Goal: Information Seeking & Learning: Learn about a topic

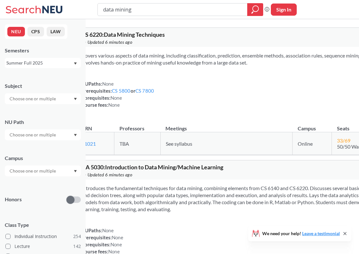
click at [37, 63] on div "Summer Full 2025" at bounding box center [39, 62] width 67 height 7
click at [41, 97] on div "Spring 2025" at bounding box center [44, 95] width 72 height 7
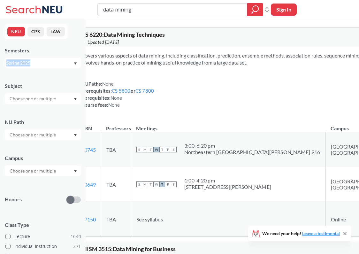
click at [50, 59] on div "Spring 2025" at bounding box center [43, 63] width 76 height 10
click at [45, 84] on div "Fall 2024" at bounding box center [43, 88] width 76 height 18
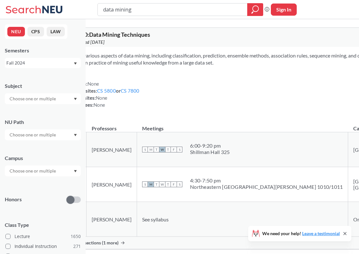
click at [51, 61] on div "Fall 2024" at bounding box center [39, 62] width 67 height 7
click at [41, 97] on span "Summer 1 2024" at bounding box center [24, 95] width 33 height 7
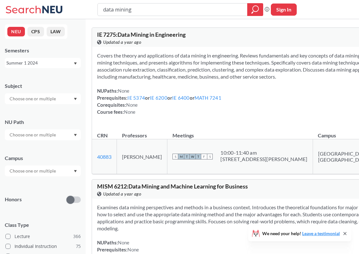
click at [40, 65] on div "Summer 1 2024" at bounding box center [39, 62] width 67 height 7
click at [47, 95] on div "Summer 2 2025" at bounding box center [44, 94] width 72 height 7
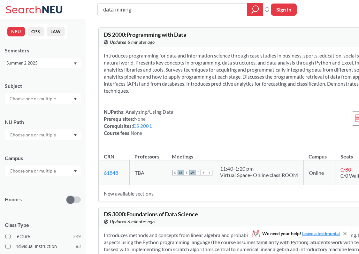
click at [44, 67] on div "Summer 2 2025" at bounding box center [43, 63] width 76 height 10
click at [45, 98] on div "Fall 2024" at bounding box center [44, 101] width 72 height 7
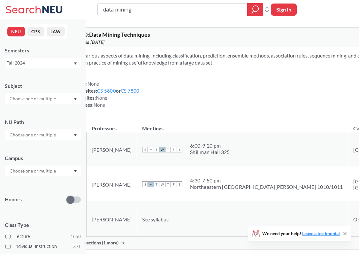
click at [45, 61] on div "Fall 2024" at bounding box center [39, 62] width 67 height 7
click at [43, 99] on div "Spring 2024" at bounding box center [44, 96] width 72 height 7
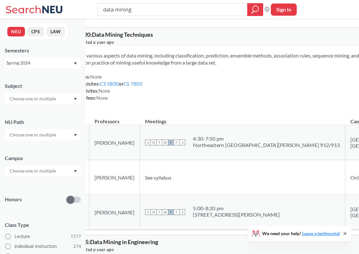
click at [40, 61] on div "Spring 2024" at bounding box center [39, 62] width 67 height 7
click at [43, 99] on div "Fall 2023" at bounding box center [44, 97] width 72 height 7
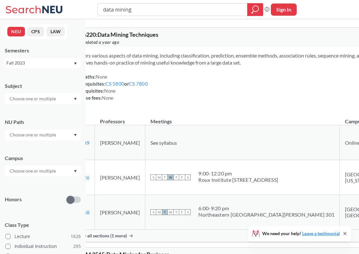
click at [42, 63] on div "Fall 2023" at bounding box center [39, 62] width 67 height 7
click at [40, 99] on div "Spring 2023" at bounding box center [44, 100] width 72 height 7
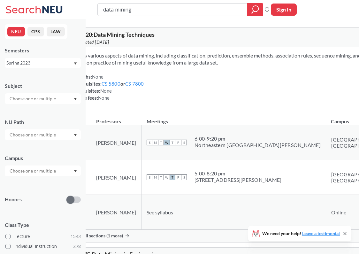
click at [42, 61] on div "Spring 2023" at bounding box center [39, 62] width 67 height 7
click at [42, 96] on div "Summer 2 2025" at bounding box center [44, 94] width 72 height 7
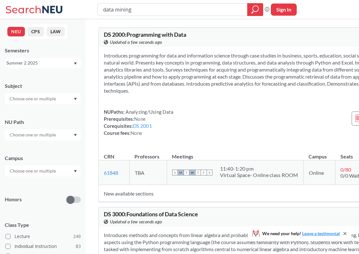
click at [42, 63] on div "Summer 2 2025" at bounding box center [39, 62] width 67 height 7
click at [41, 76] on div "Fall 2025" at bounding box center [44, 76] width 72 height 7
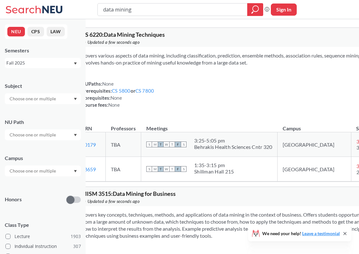
click at [51, 65] on div "Fall 2025" at bounding box center [39, 62] width 67 height 7
click at [48, 106] on div "Spring 2025" at bounding box center [44, 105] width 72 height 7
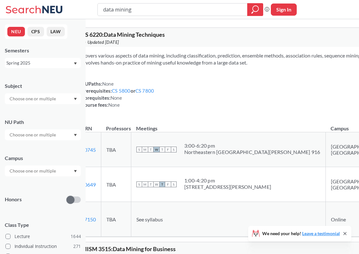
click at [54, 65] on div "Spring 2025" at bounding box center [39, 62] width 67 height 7
click at [47, 103] on div "Fall 2024" at bounding box center [43, 107] width 76 height 18
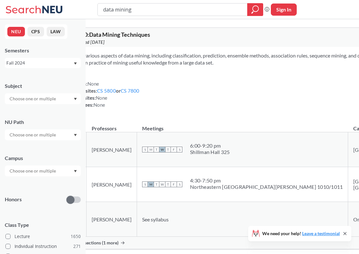
click at [59, 58] on div "Fall 2024" at bounding box center [43, 63] width 76 height 10
click at [125, 9] on input "data mining" at bounding box center [173, 9] width 140 height 11
type input "CS 6140"
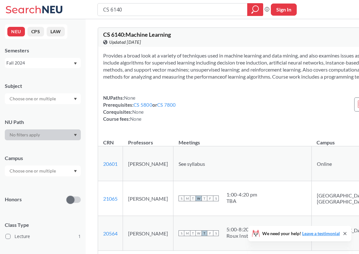
click at [56, 65] on div "Fall 2024" at bounding box center [39, 62] width 67 height 7
click at [48, 77] on div "Fall 2025" at bounding box center [44, 76] width 72 height 7
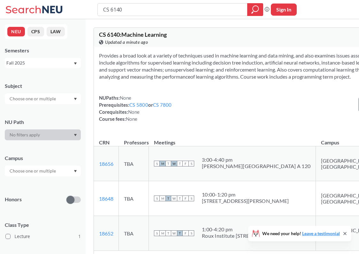
click at [55, 57] on div "Semesters Fall 2025" at bounding box center [43, 57] width 76 height 21
click at [53, 62] on div "Fall 2025" at bounding box center [39, 62] width 67 height 7
click at [52, 83] on div "Fall 2024" at bounding box center [44, 81] width 72 height 7
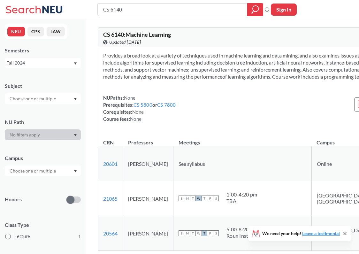
click at [55, 63] on div "Fall 2024" at bounding box center [39, 62] width 67 height 7
click at [55, 85] on div "Spring 2025" at bounding box center [44, 83] width 72 height 7
